Goal: Task Accomplishment & Management: Manage account settings

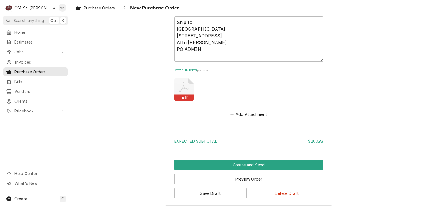
scroll to position [529, 0]
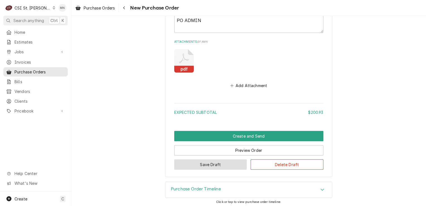
click at [204, 162] on button "Save Draft" at bounding box center [210, 164] width 73 height 10
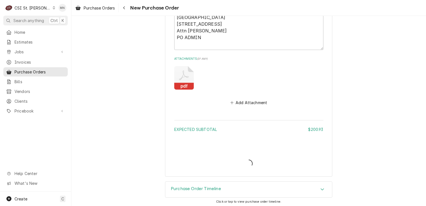
type textarea "x"
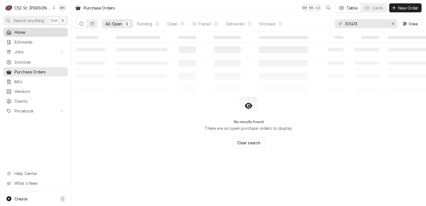
click at [25, 33] on span "Home" at bounding box center [39, 32] width 50 height 6
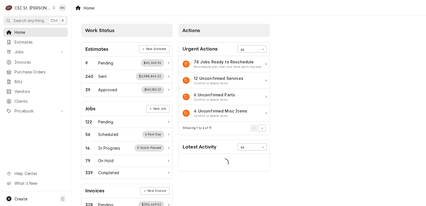
click at [36, 6] on div "CSI St. Louis" at bounding box center [32, 8] width 36 height 6
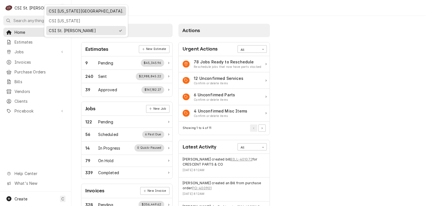
click at [61, 9] on div "CSI [US_STATE][GEOGRAPHIC_DATA]." at bounding box center [86, 11] width 74 height 6
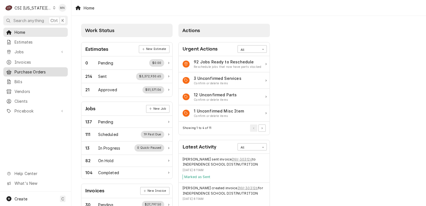
click at [31, 71] on span "Purchase Orders" at bounding box center [39, 72] width 50 height 6
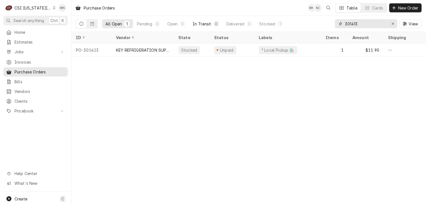
drag, startPoint x: 366, startPoint y: 23, endPoint x: 218, endPoint y: 27, distance: 147.8
click at [274, 25] on div "All Open 1 Pending 0 Open 0 In Transit 0 Delivered 0 Stocked 1 301413 View" at bounding box center [249, 24] width 346 height 16
type input "301459"
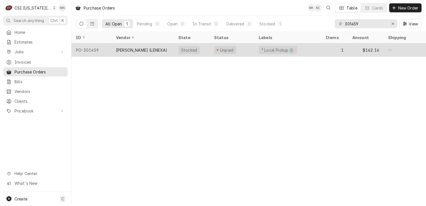
click at [98, 50] on div "PO-301459" at bounding box center [91, 49] width 40 height 13
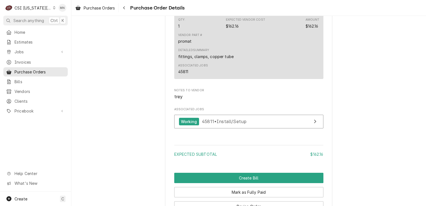
scroll to position [520, 0]
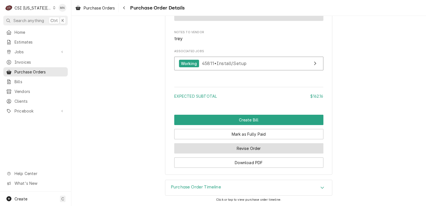
click at [242, 148] on button "Revise Order" at bounding box center [248, 148] width 149 height 10
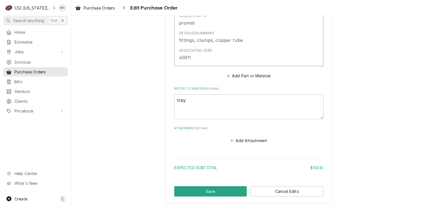
scroll to position [387, 0]
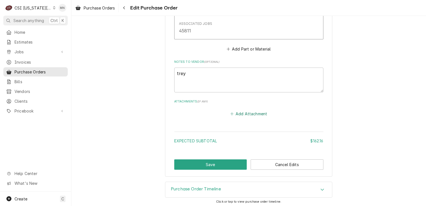
click at [244, 115] on button "Add Attachment" at bounding box center [248, 114] width 39 height 8
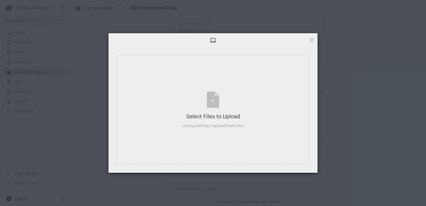
type textarea "x"
click at [213, 108] on div "Select Files to Upload or Drag and Drop, Copy and Paste Files" at bounding box center [213, 109] width 61 height 37
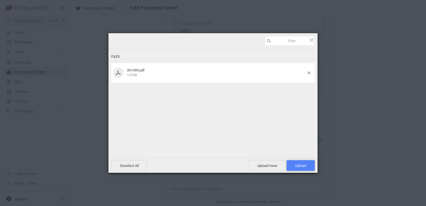
click at [304, 164] on span "Upload 1" at bounding box center [300, 165] width 11 height 4
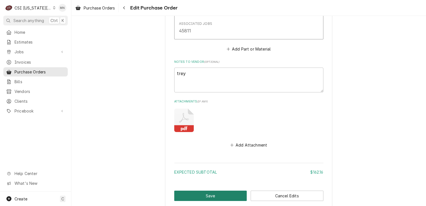
click at [210, 192] on button "Save" at bounding box center [210, 195] width 73 height 10
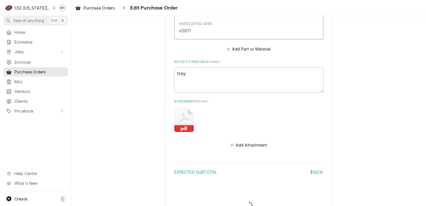
type textarea "x"
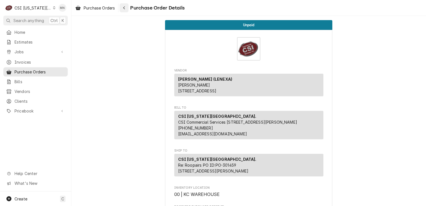
click at [125, 8] on icon "Navigate back" at bounding box center [124, 8] width 3 height 4
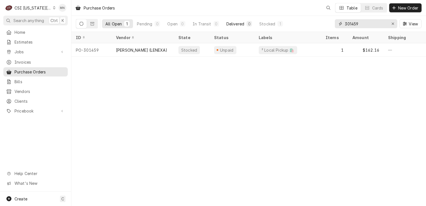
drag, startPoint x: 360, startPoint y: 22, endPoint x: 232, endPoint y: 24, distance: 127.9
click at [232, 24] on div "All Open 1 Pending 0 Open 0 In Transit 0 Delivered 0 Stocked 1 301459 View" at bounding box center [249, 24] width 346 height 16
type input "301290"
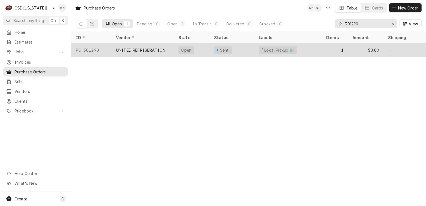
click at [158, 51] on div "UNITED REFRIGERATION" at bounding box center [140, 50] width 49 height 6
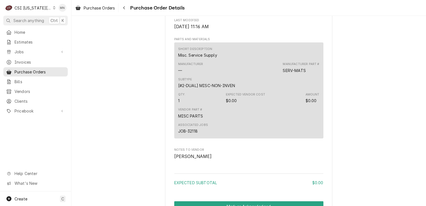
scroll to position [452, 0]
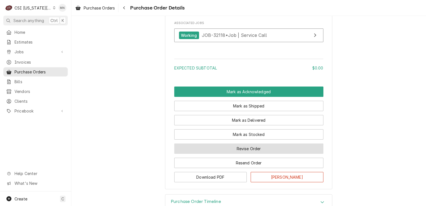
click at [249, 154] on button "Revise Order" at bounding box center [248, 148] width 149 height 10
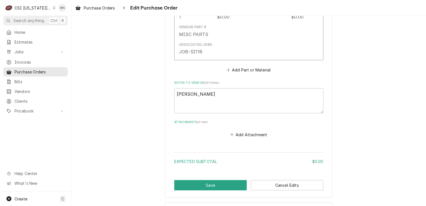
scroll to position [307, 0]
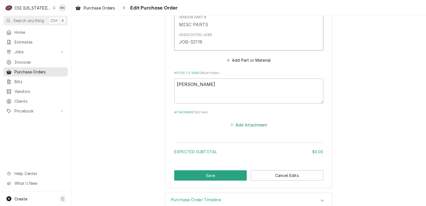
click at [248, 124] on button "Add Attachment" at bounding box center [248, 125] width 39 height 8
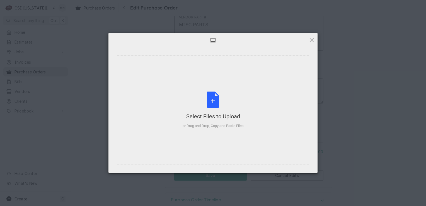
type textarea "x"
click at [223, 109] on div "Select Files to Upload or Drag and Drop, Copy and Paste Files" at bounding box center [213, 109] width 61 height 37
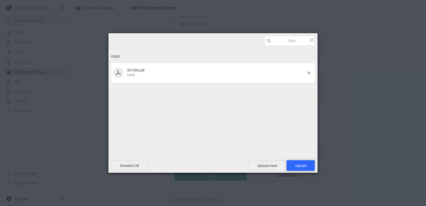
click at [299, 163] on span "Upload 1" at bounding box center [300, 165] width 11 height 4
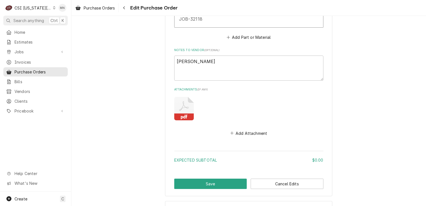
scroll to position [349, 0]
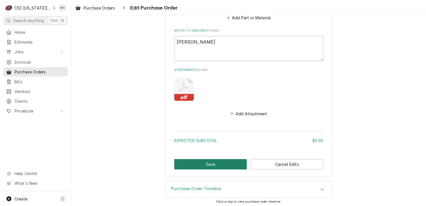
click at [208, 161] on button "Save" at bounding box center [210, 164] width 73 height 10
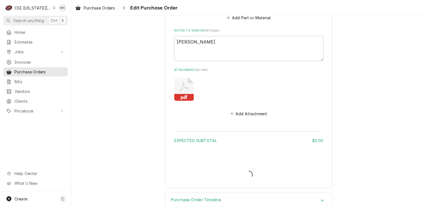
type textarea "x"
